Goal: Information Seeking & Learning: Check status

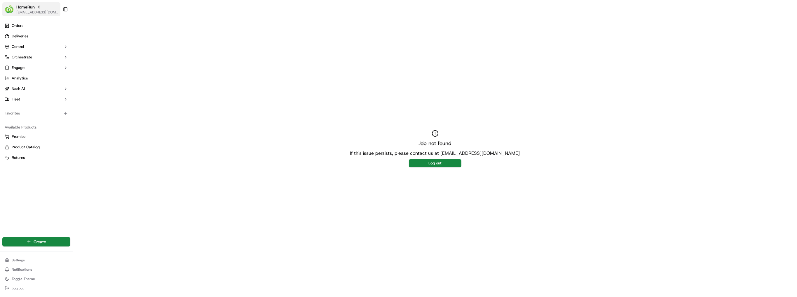
click at [37, 8] on icon "button" at bounding box center [39, 7] width 4 height 4
click at [81, 38] on div "MILKRUN" at bounding box center [105, 42] width 85 height 12
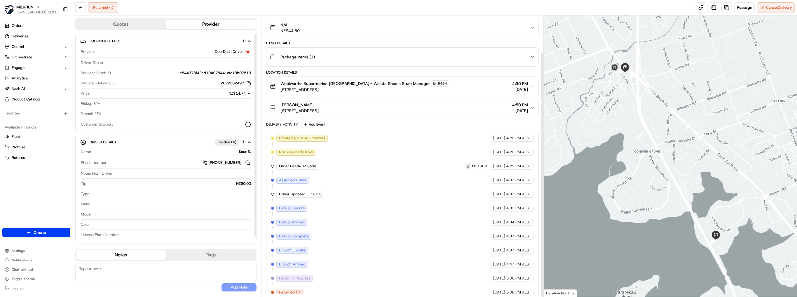
scroll to position [42, 0]
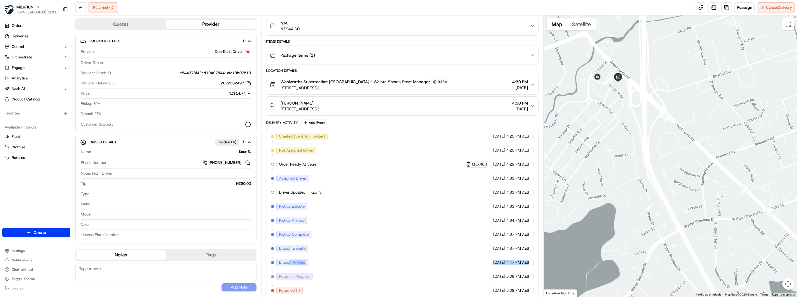
drag, startPoint x: 416, startPoint y: 258, endPoint x: 529, endPoint y: 261, distance: 113.3
click at [529, 261] on div "Created (Sent To Provider) DoorDash Drive 22/09/2025 4:20 PM AEST Not Assigned …" at bounding box center [402, 213] width 263 height 161
click at [529, 261] on div "22/09/2025 4:47 PM AEST" at bounding box center [512, 262] width 43 height 7
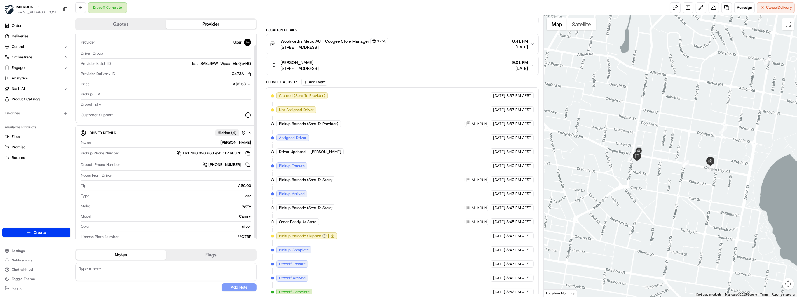
scroll to position [14, 0]
drag, startPoint x: 162, startPoint y: 171, endPoint x: 167, endPoint y: 171, distance: 5.0
click at [167, 171] on div "Notes From Driver" at bounding box center [166, 170] width 170 height 5
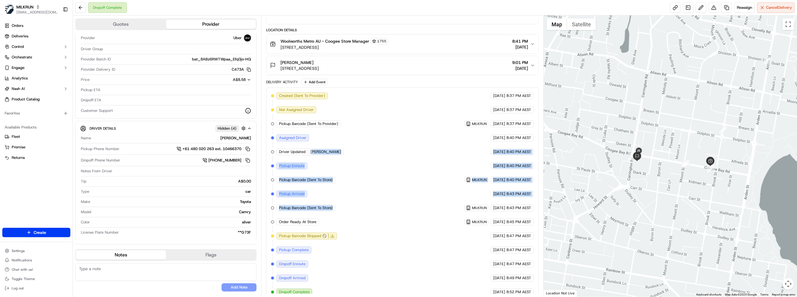
drag, startPoint x: 313, startPoint y: 147, endPoint x: 462, endPoint y: 203, distance: 158.6
click at [462, 203] on div "Created (Sent To Provider) Uber 21/09/2025 8:37 PM AEST Not Assigned Driver Ube…" at bounding box center [402, 193] width 263 height 203
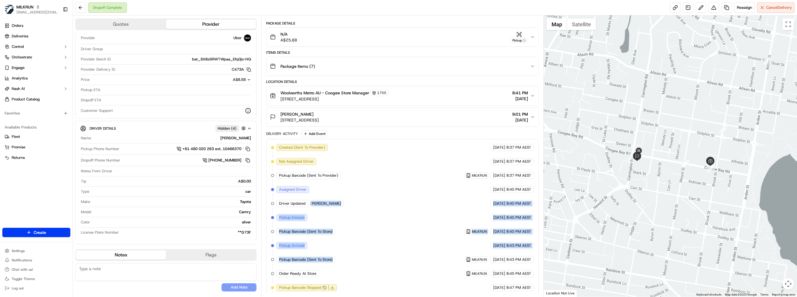
scroll to position [0, 0]
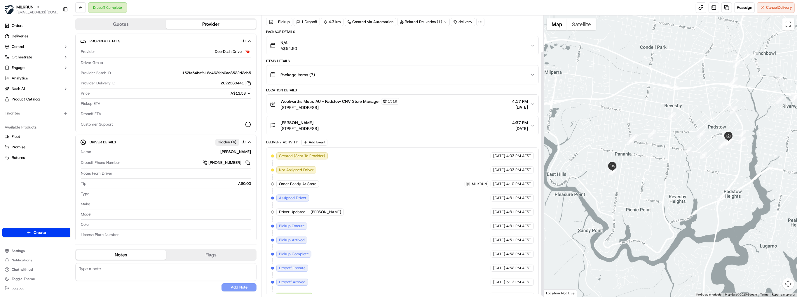
scroll to position [42, 0]
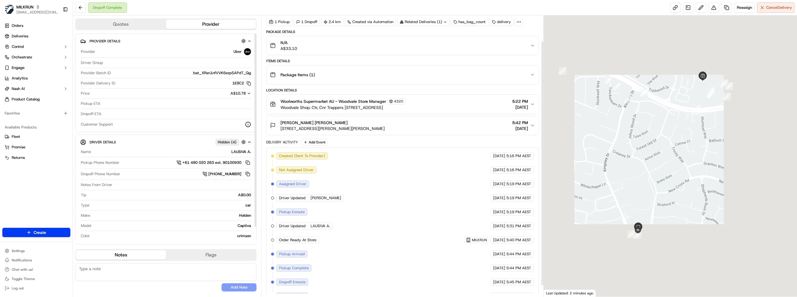
scroll to position [42, 0]
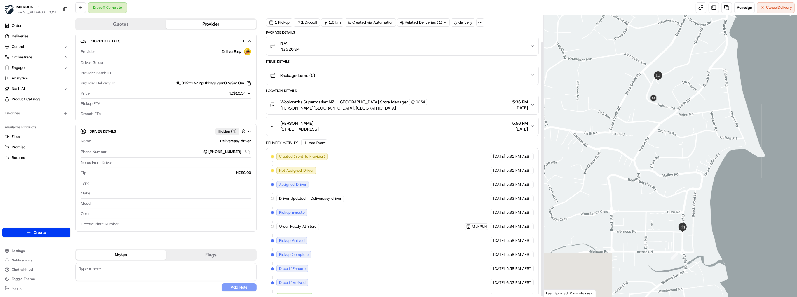
scroll to position [29, 0]
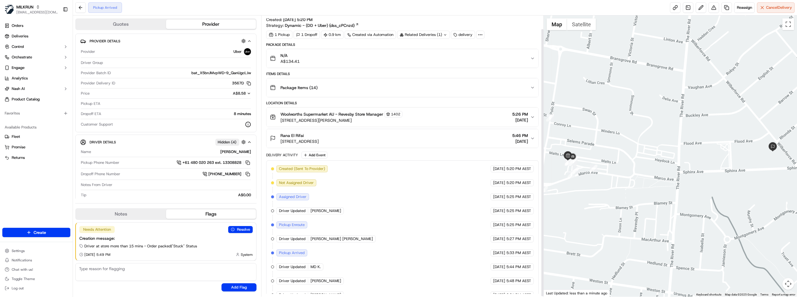
scroll to position [15, 0]
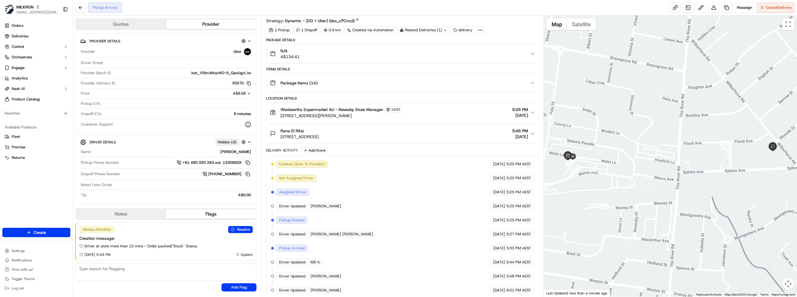
drag, startPoint x: 481, startPoint y: 163, endPoint x: 498, endPoint y: 172, distance: 19.6
click at [499, 172] on div "Created (Sent To Provider) Uber 22/09/2025 5:20 PM AEST Not Assigned Driver Ube…" at bounding box center [402, 227] width 263 height 133
click at [319, 163] on span "Created (Sent To Provider)" at bounding box center [302, 163] width 46 height 5
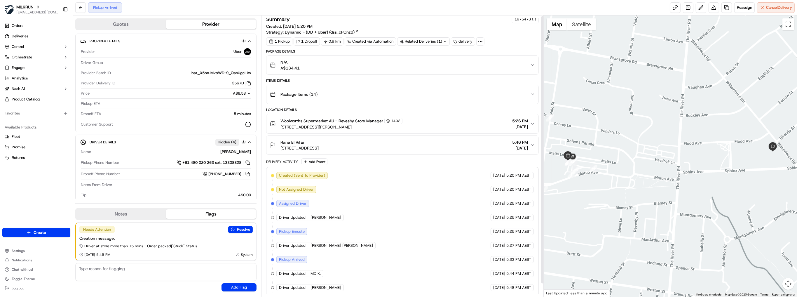
scroll to position [0, 0]
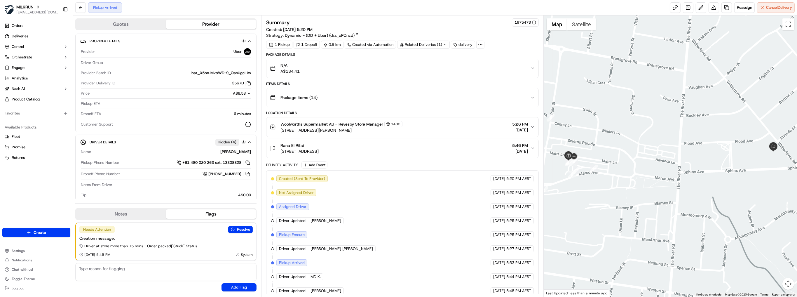
click at [665, 170] on div at bounding box center [670, 155] width 253 height 281
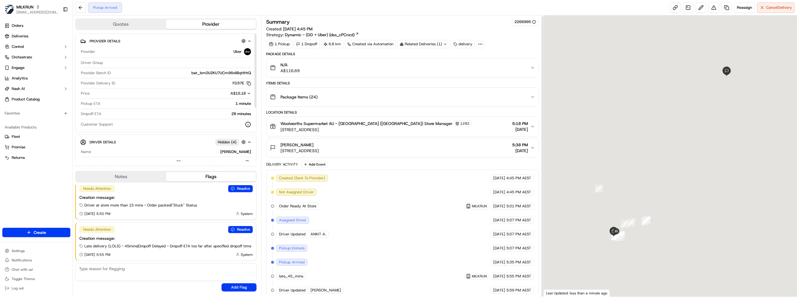
scroll to position [1, 0]
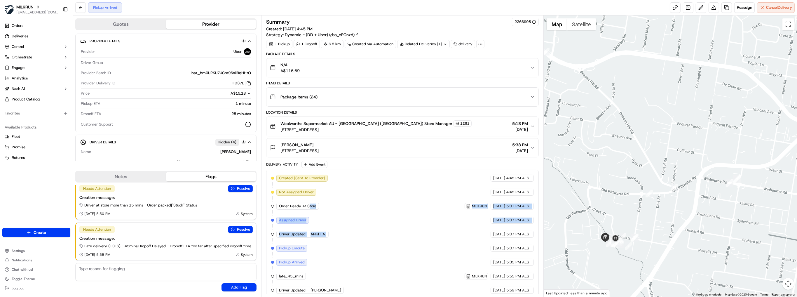
drag, startPoint x: 336, startPoint y: 198, endPoint x: 360, endPoint y: 227, distance: 38.0
click at [360, 227] on div "Created (Sent To Provider) Uber 22/09/2025 4:45 PM AEST Not Assigned Driver Ube…" at bounding box center [402, 234] width 263 height 119
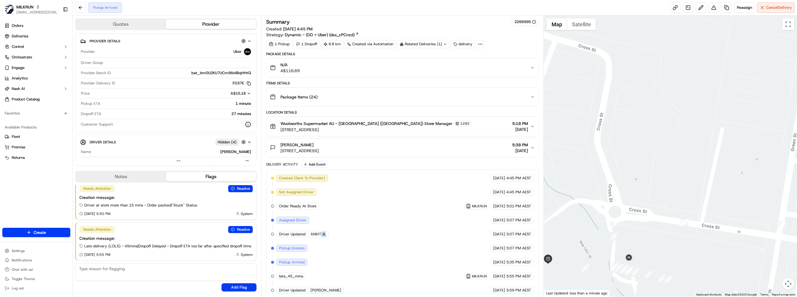
drag, startPoint x: 330, startPoint y: 224, endPoint x: 320, endPoint y: 230, distance: 10.9
click at [320, 230] on div "Created (Sent To Provider) Uber 22/09/2025 4:45 PM AEST Not Assigned Driver Ube…" at bounding box center [402, 234] width 263 height 119
drag, startPoint x: 304, startPoint y: 142, endPoint x: 278, endPoint y: 141, distance: 26.3
click at [280, 142] on div "Kylie Jones Unit 7/9 Ramsay St, Collaroy, NSW 2097, AU" at bounding box center [294, 148] width 49 height 12
copy span "Kylie Jones"
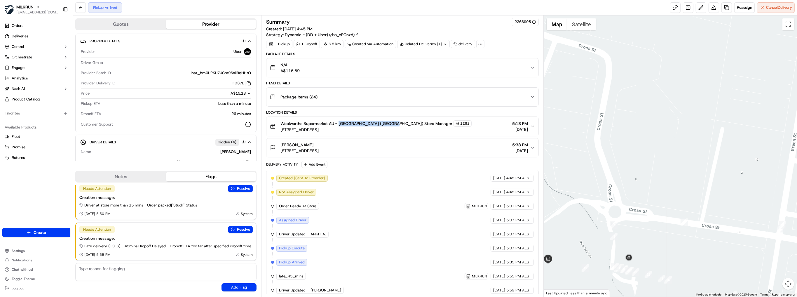
drag, startPoint x: 339, startPoint y: 123, endPoint x: 390, endPoint y: 123, distance: 51.1
click at [390, 123] on span "Woolworths Supermarket AU - Warringah Mall (Brookvale) Store Manager" at bounding box center [366, 124] width 172 height 6
copy span "Warringah Mall (Brookvale)"
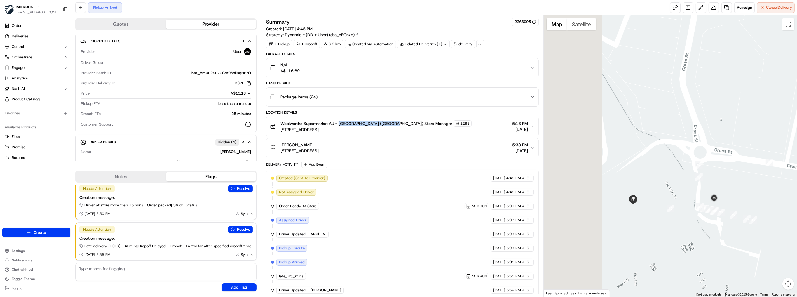
drag, startPoint x: 600, startPoint y: 255, endPoint x: 690, endPoint y: 193, distance: 109.0
click at [690, 193] on div at bounding box center [670, 155] width 253 height 281
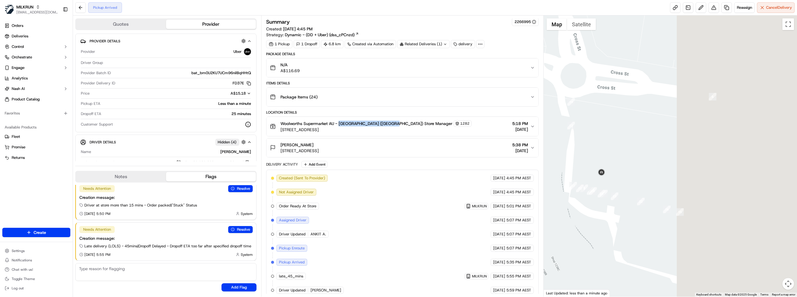
drag, startPoint x: 734, startPoint y: 194, endPoint x: 576, endPoint y: 162, distance: 161.4
click at [576, 162] on div at bounding box center [670, 155] width 253 height 281
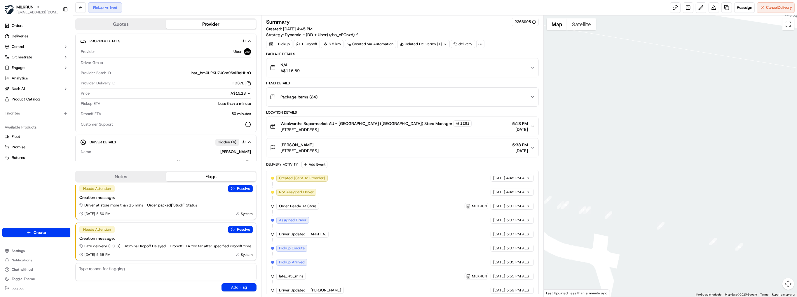
click at [321, 263] on div "Created (Sent To Provider) Uber 22/09/2025 4:45 PM AEST Not Assigned Driver Ube…" at bounding box center [402, 234] width 263 height 119
click at [634, 182] on div at bounding box center [670, 155] width 253 height 281
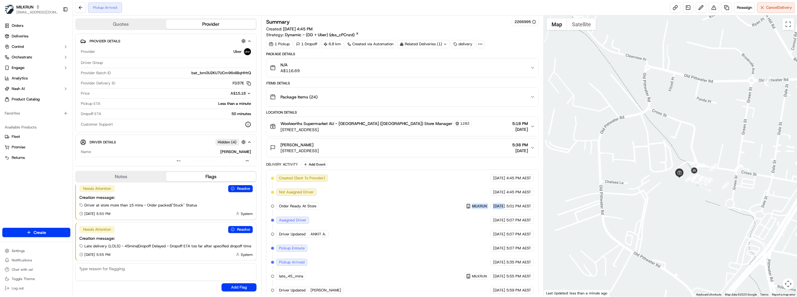
drag, startPoint x: 402, startPoint y: 198, endPoint x: 492, endPoint y: 208, distance: 91.1
click at [492, 208] on div "Created (Sent To Provider) Uber 22/09/2025 4:45 PM AEST Not Assigned Driver Ube…" at bounding box center [402, 234] width 263 height 119
click at [491, 208] on div "Created (Sent To Provider) Uber 22/09/2025 4:45 PM AEST Not Assigned Driver Ube…" at bounding box center [402, 234] width 263 height 119
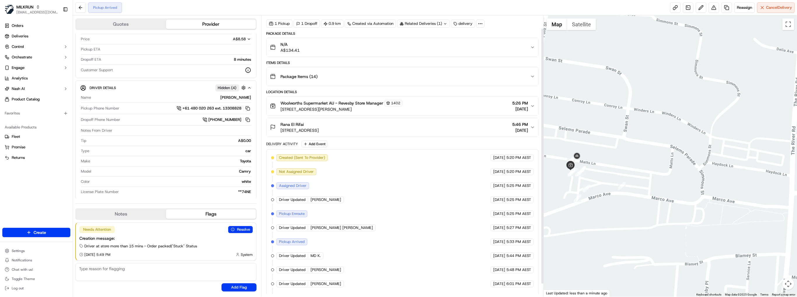
scroll to position [28, 0]
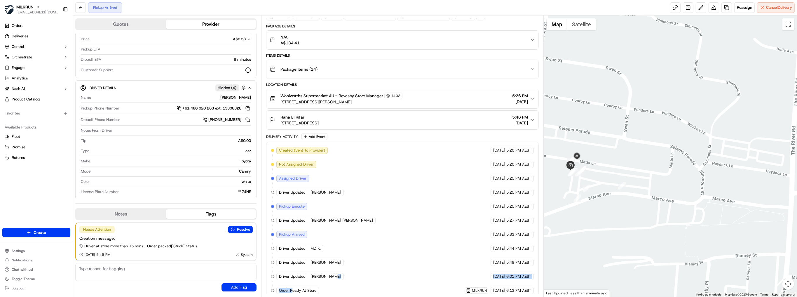
drag, startPoint x: 293, startPoint y: 287, endPoint x: 338, endPoint y: 275, distance: 46.9
click at [338, 275] on div "Created (Sent To Provider) Uber 22/09/2025 5:20 PM AEST Not Assigned Driver Ube…" at bounding box center [402, 220] width 263 height 147
click at [443, 243] on div "Created (Sent To Provider) Uber 22/09/2025 5:20 PM AEST Not Assigned Driver Ube…" at bounding box center [402, 220] width 263 height 147
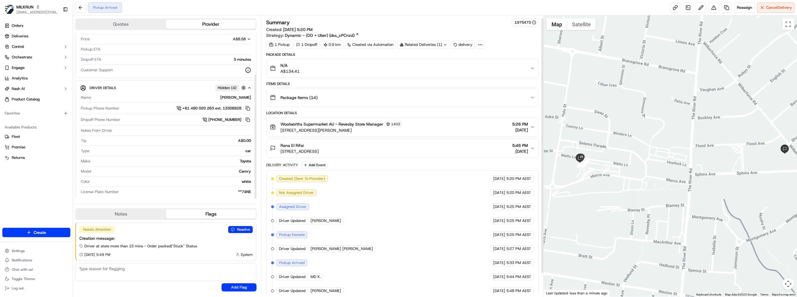
scroll to position [0, 0]
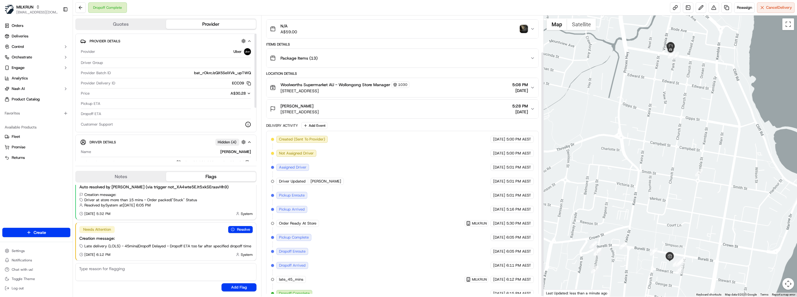
scroll to position [42, 0]
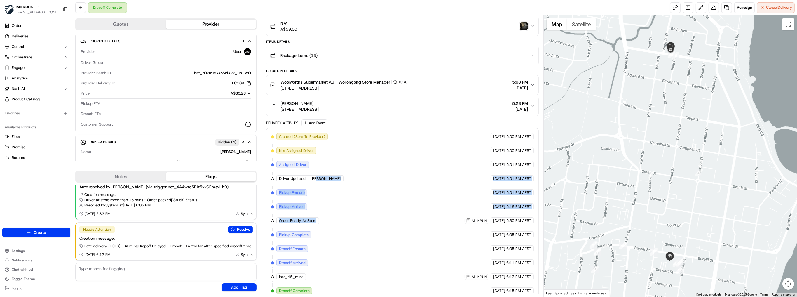
drag, startPoint x: 316, startPoint y: 168, endPoint x: 442, endPoint y: 223, distance: 138.7
click at [442, 225] on div "Created (Sent To Provider) Uber [DATE] 5:00 PM AEST Not Assigned Driver Uber [D…" at bounding box center [402, 213] width 263 height 161
